Goal: Find specific page/section: Find specific page/section

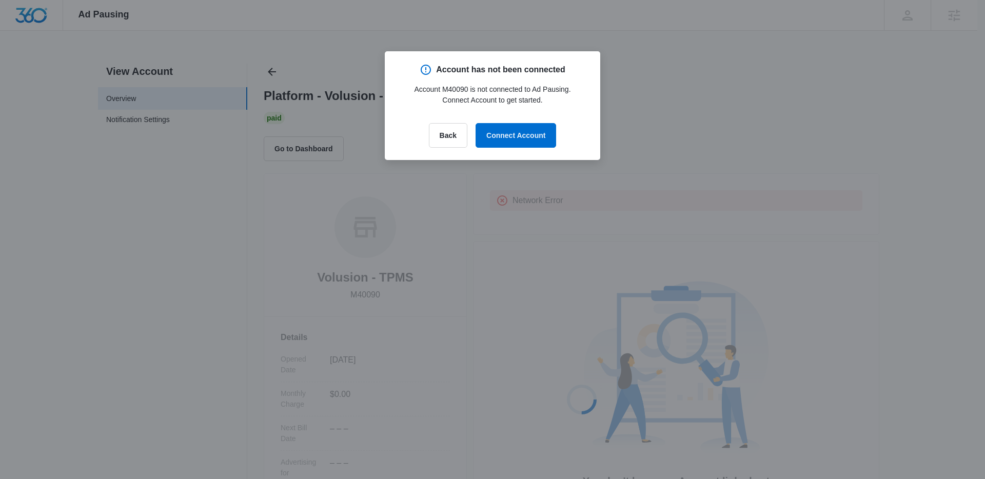
click at [273, 67] on div at bounding box center [492, 239] width 985 height 479
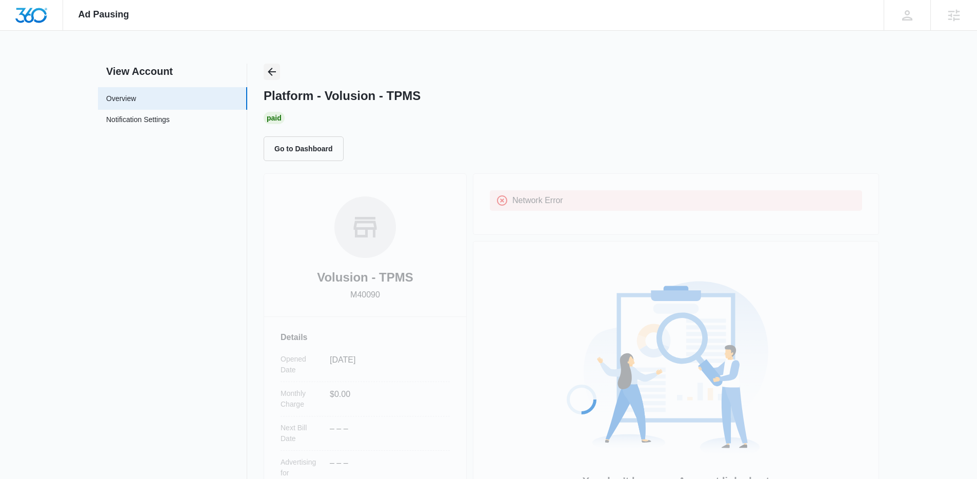
click at [273, 71] on icon "Back" at bounding box center [272, 72] width 12 height 12
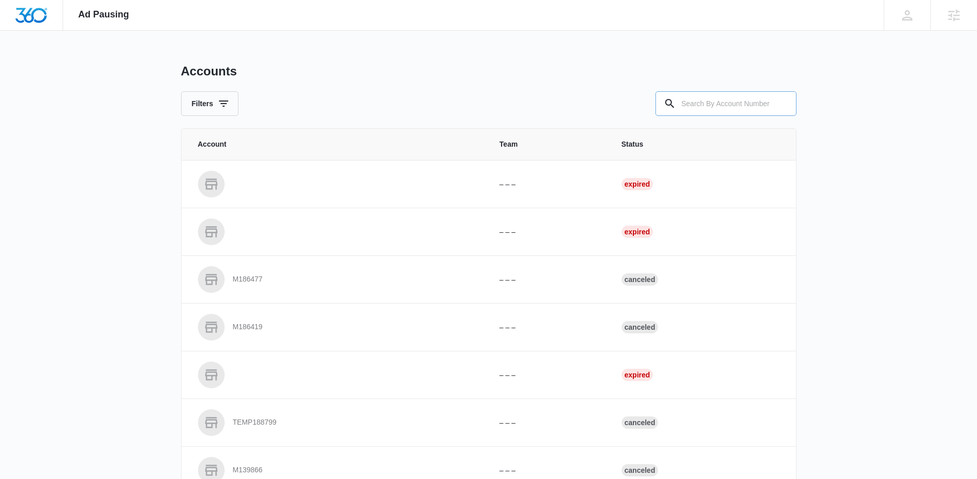
drag, startPoint x: 724, startPoint y: 103, endPoint x: 713, endPoint y: 103, distance: 11.3
click at [717, 103] on input "text" at bounding box center [725, 103] width 141 height 25
paste input "M328436"
type input "M328436"
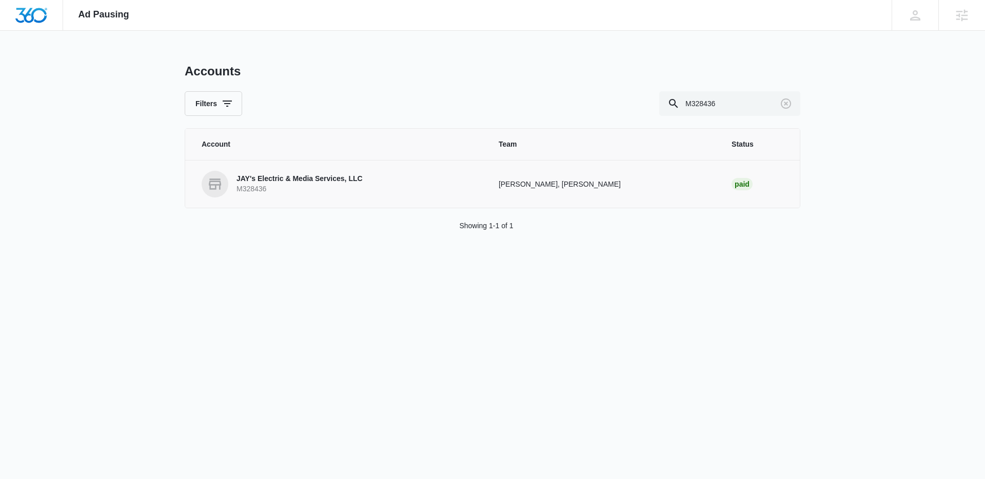
click at [315, 183] on p "JAY's Electric & Media Services, LLC" at bounding box center [299, 179] width 126 height 10
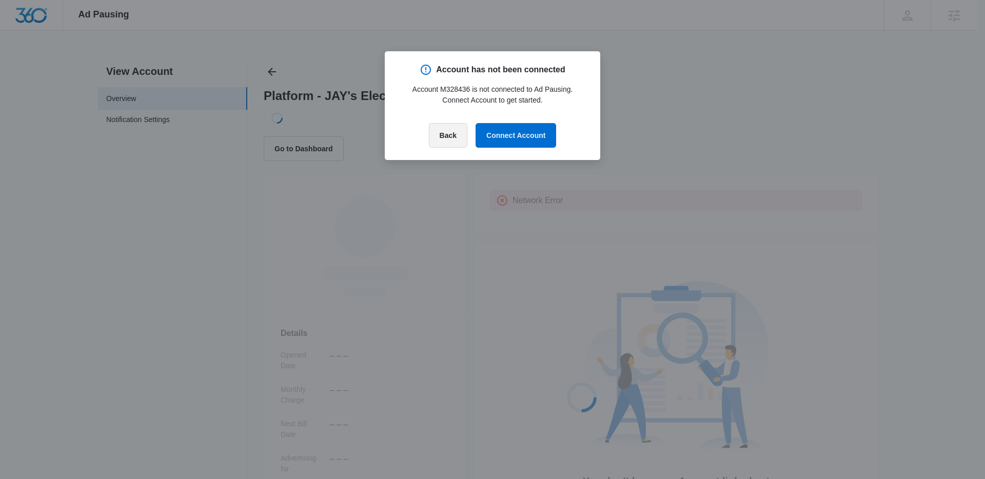
click at [445, 133] on button "Back" at bounding box center [448, 135] width 38 height 25
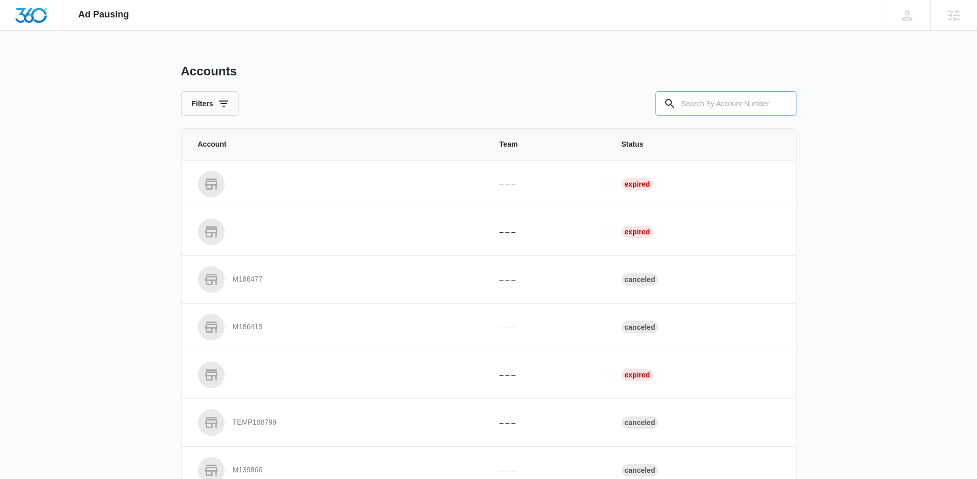
drag, startPoint x: 733, startPoint y: 103, endPoint x: 672, endPoint y: 92, distance: 62.5
click at [728, 104] on input "text" at bounding box center [725, 103] width 141 height 25
paste input "M320146"
type input "M320146"
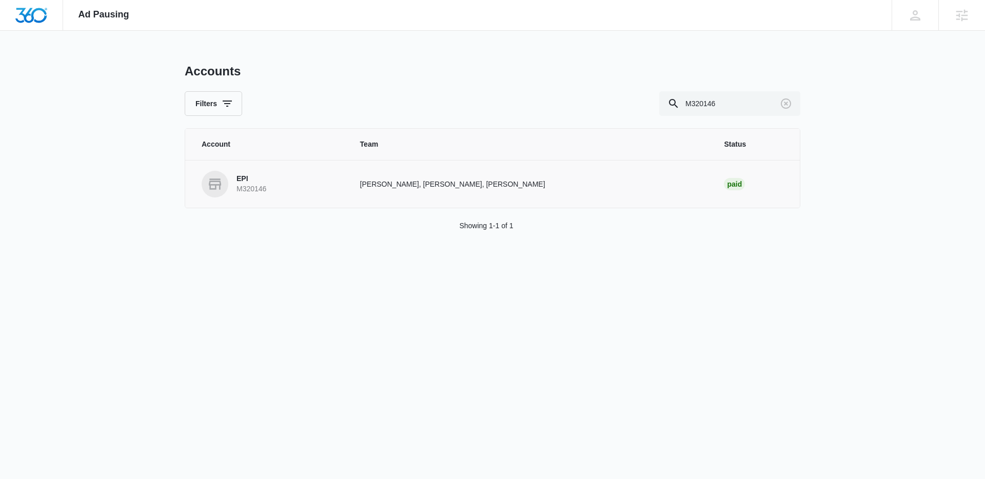
click at [286, 189] on link "EPI M320146" at bounding box center [269, 184] width 134 height 27
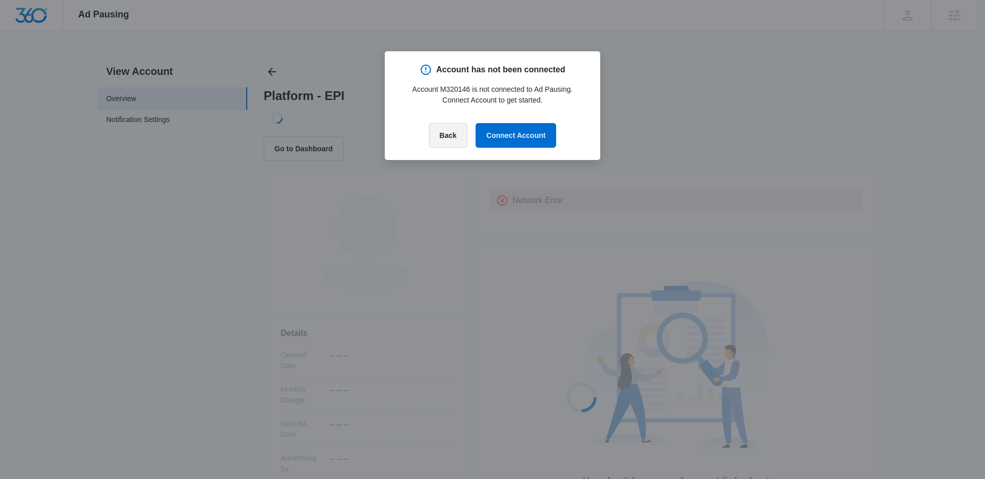
drag, startPoint x: 439, startPoint y: 135, endPoint x: 410, endPoint y: 128, distance: 30.0
click at [439, 135] on button "Back" at bounding box center [448, 135] width 38 height 25
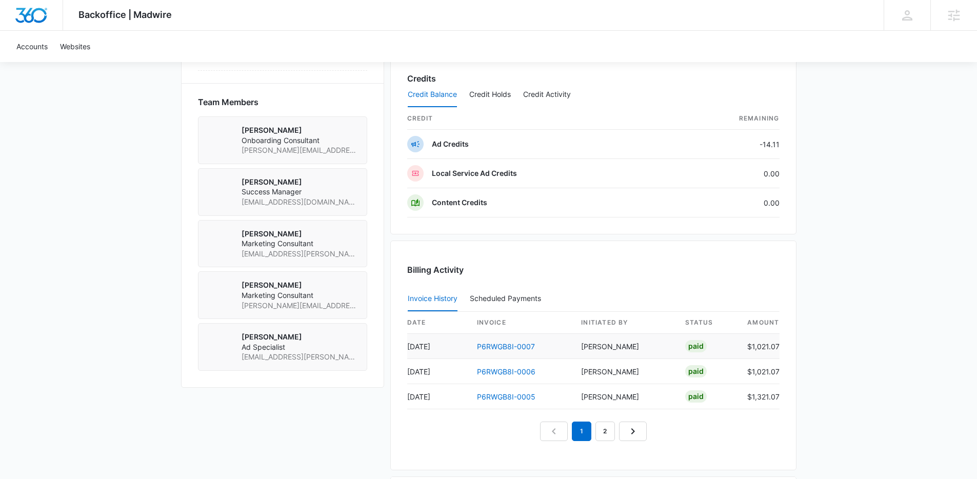
scroll to position [856, 0]
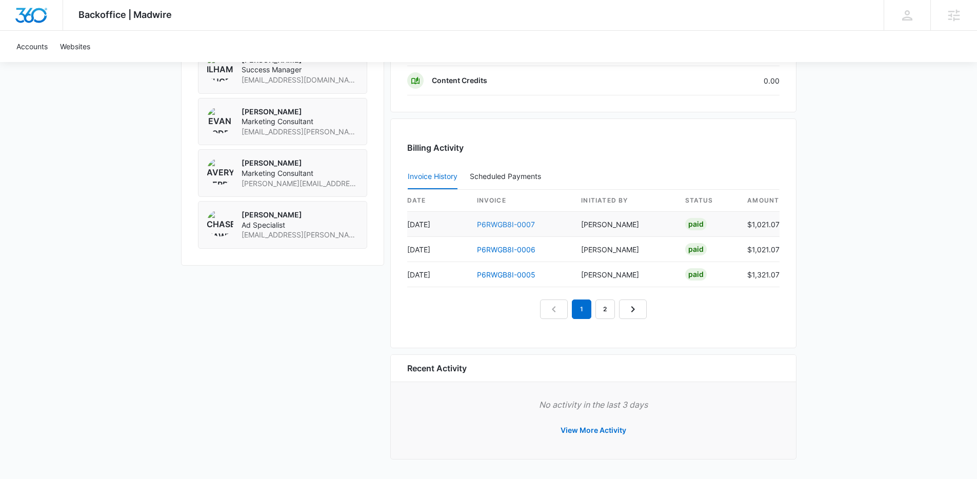
click at [511, 223] on link "P6RWGB8I-0007" at bounding box center [506, 224] width 58 height 9
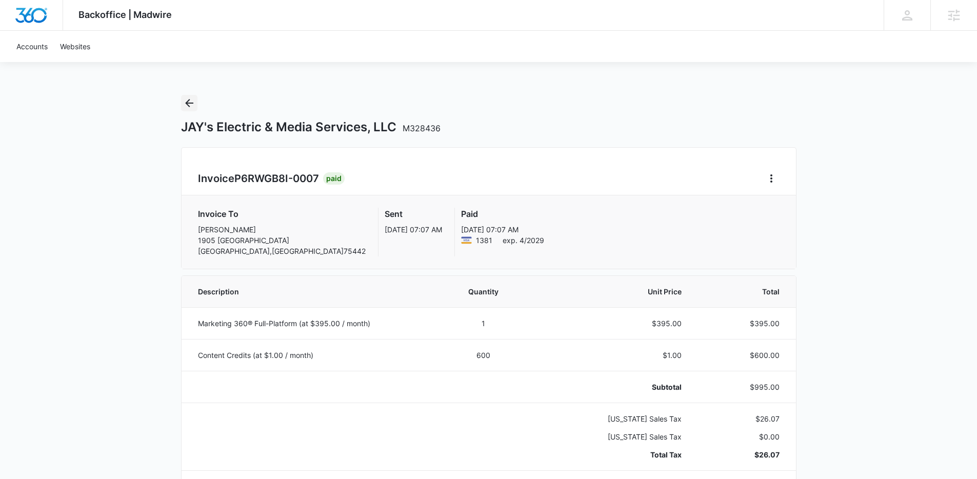
click at [196, 104] on button "Back" at bounding box center [189, 103] width 16 height 16
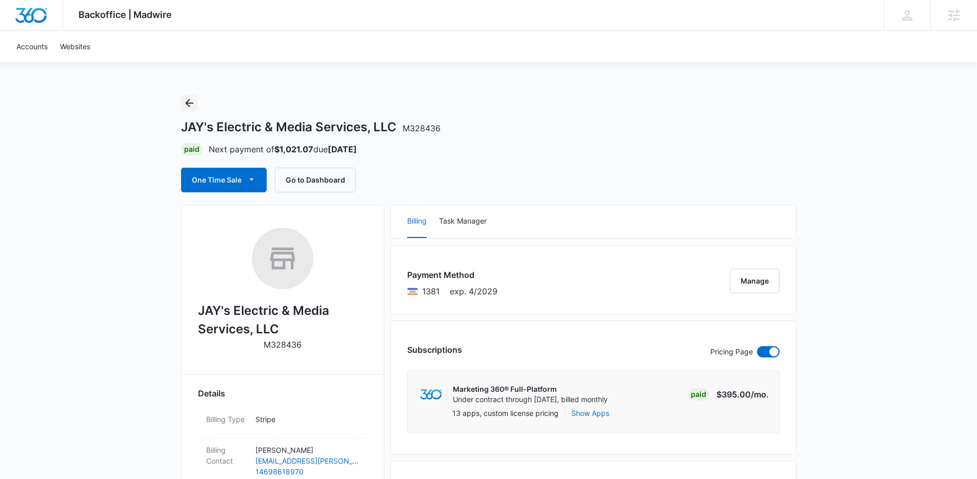
click at [185, 105] on icon "Back" at bounding box center [189, 103] width 12 height 12
